Goal: Task Accomplishment & Management: Use online tool/utility

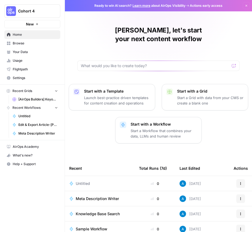
click at [31, 53] on span "Your Data" at bounding box center [35, 51] width 45 height 5
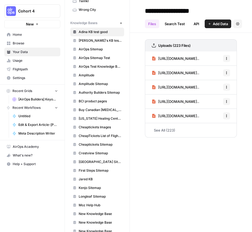
scroll to position [424, 0]
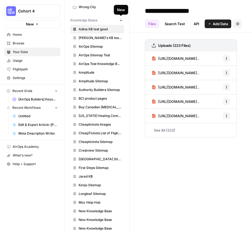
click at [121, 21] on icon "button" at bounding box center [121, 20] width 3 height 3
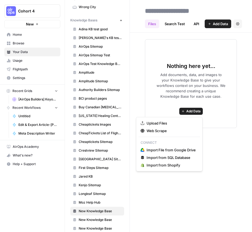
click at [186, 111] on button "Add Data" at bounding box center [191, 111] width 24 height 7
